Goal: Task Accomplishment & Management: Manage account settings

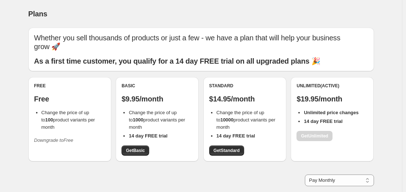
click at [63, 137] on icon "Downgrade to Free" at bounding box center [53, 139] width 39 height 5
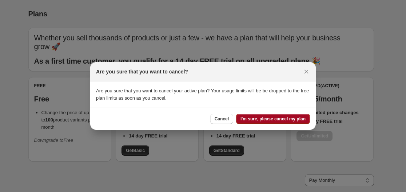
click at [258, 117] on span "I'm sure, please cancel my plan" at bounding box center [272, 119] width 65 height 6
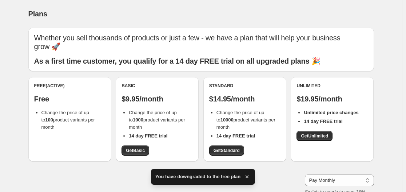
click at [258, 117] on span "Change the price of up to 10000 product variants per month" at bounding box center [245, 120] width 59 height 20
